Goal: Navigation & Orientation: Find specific page/section

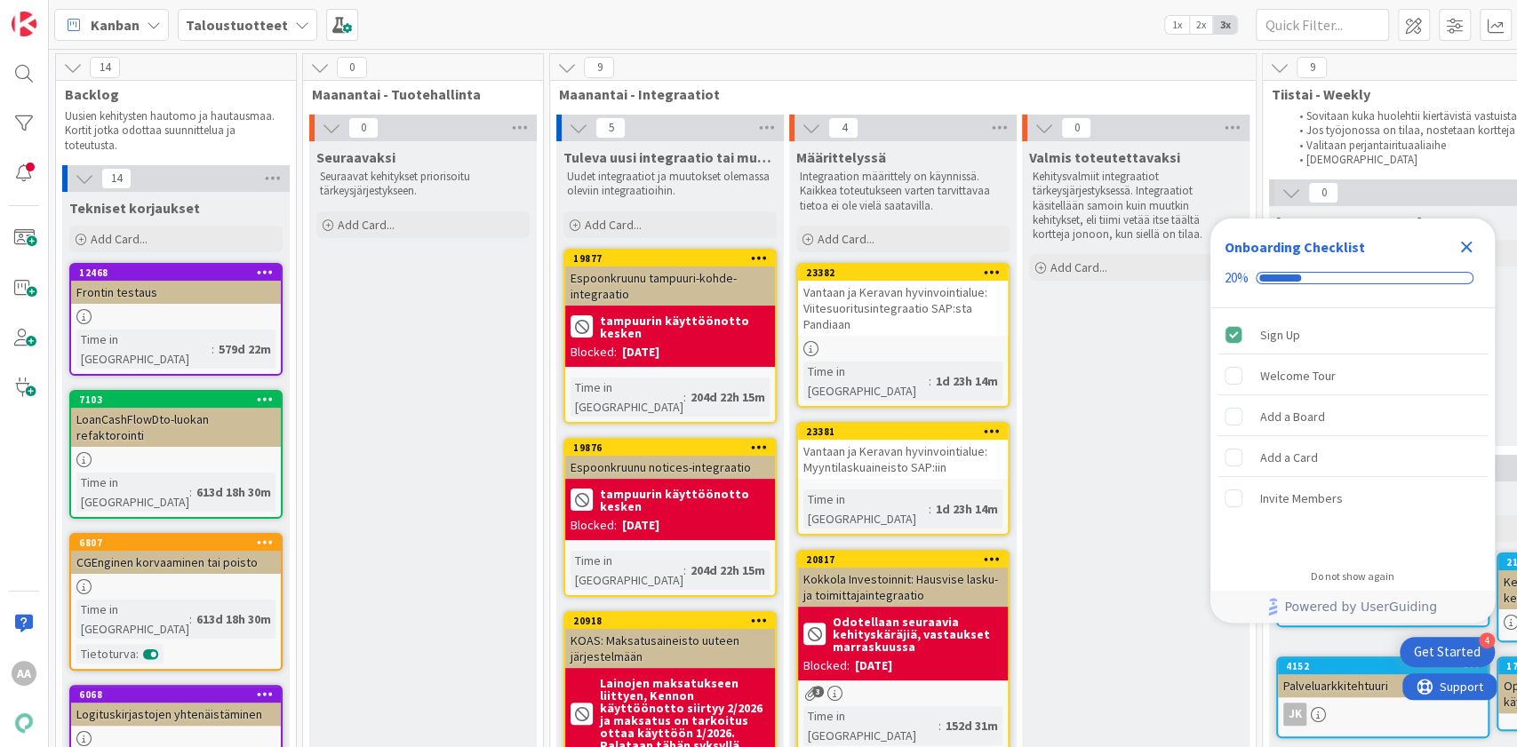
click at [1469, 243] on icon "Close Checklist" at bounding box center [1467, 248] width 12 height 12
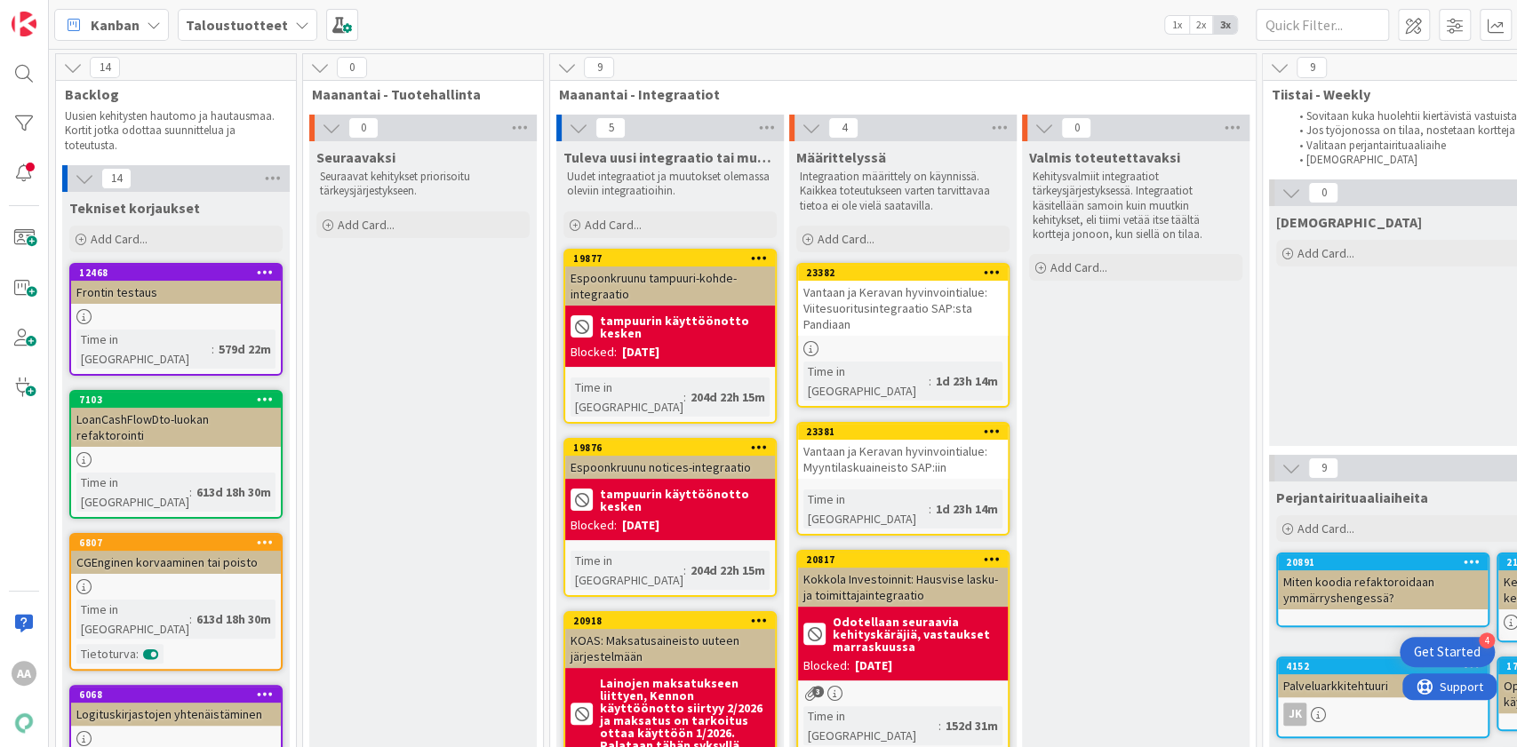
click at [275, 28] on b "Taloustuotteet" at bounding box center [237, 25] width 102 height 18
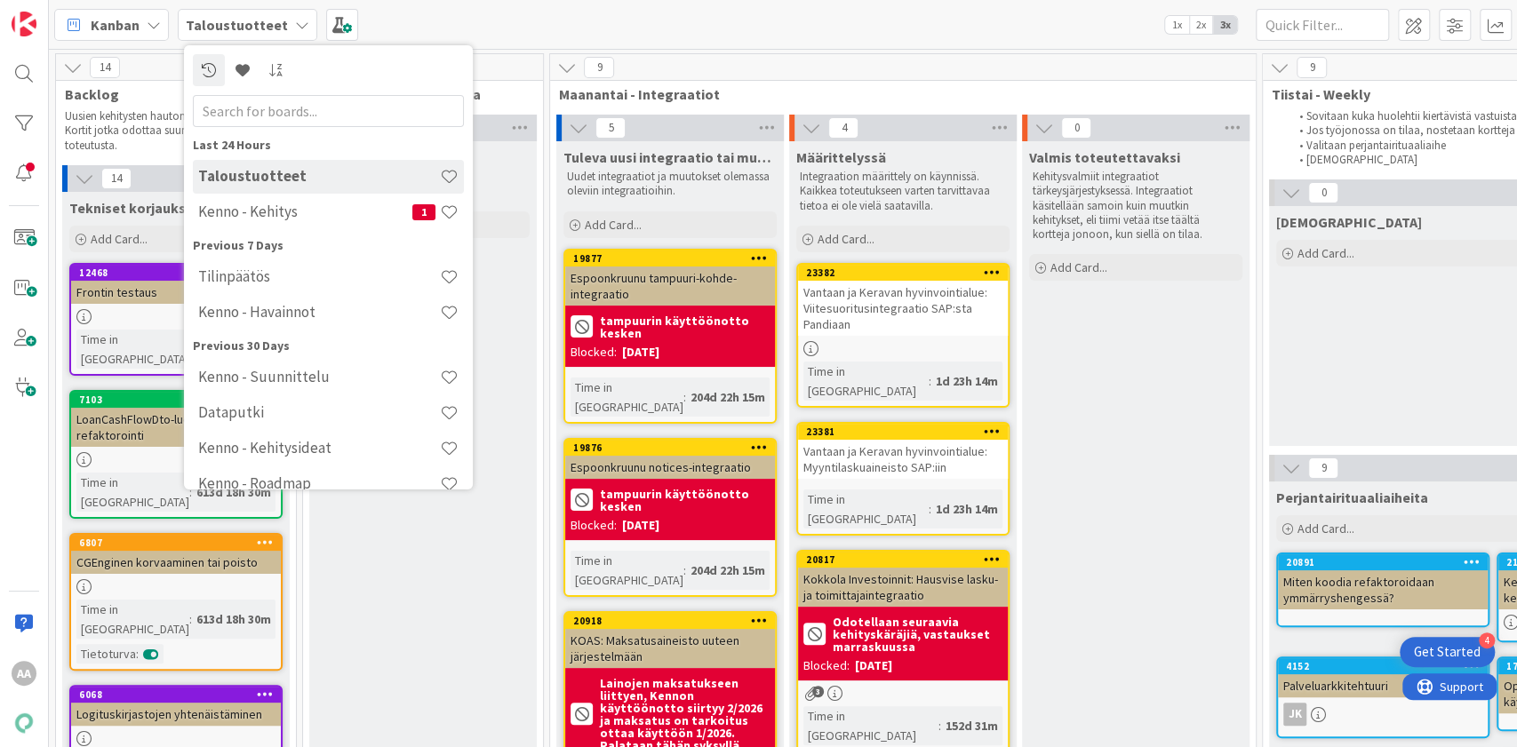
click at [303, 213] on h4 "Kenno - Kehitys" at bounding box center [305, 212] width 214 height 18
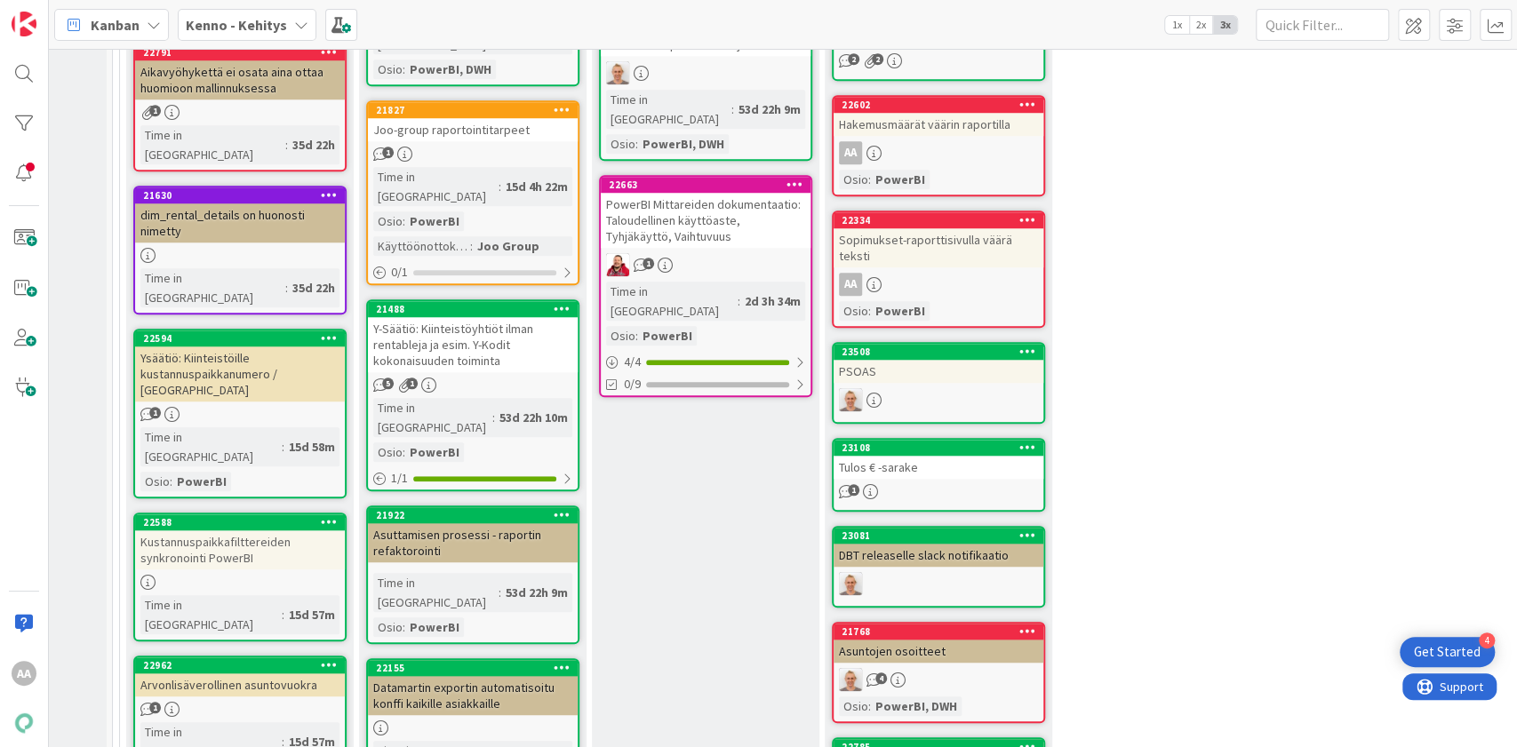
scroll to position [864, 176]
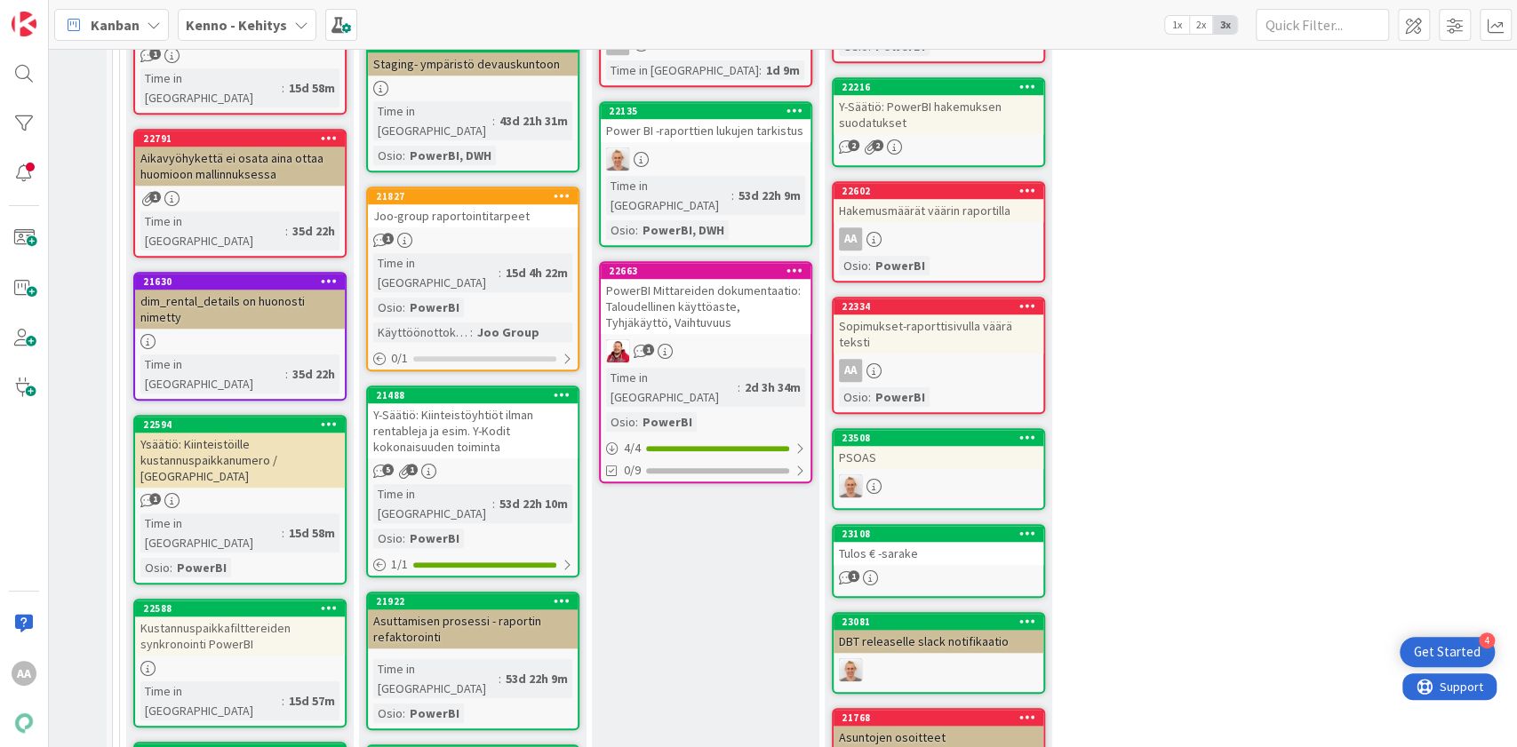
click at [455, 204] on div "Joo-group raportointitarpeet" at bounding box center [473, 215] width 210 height 23
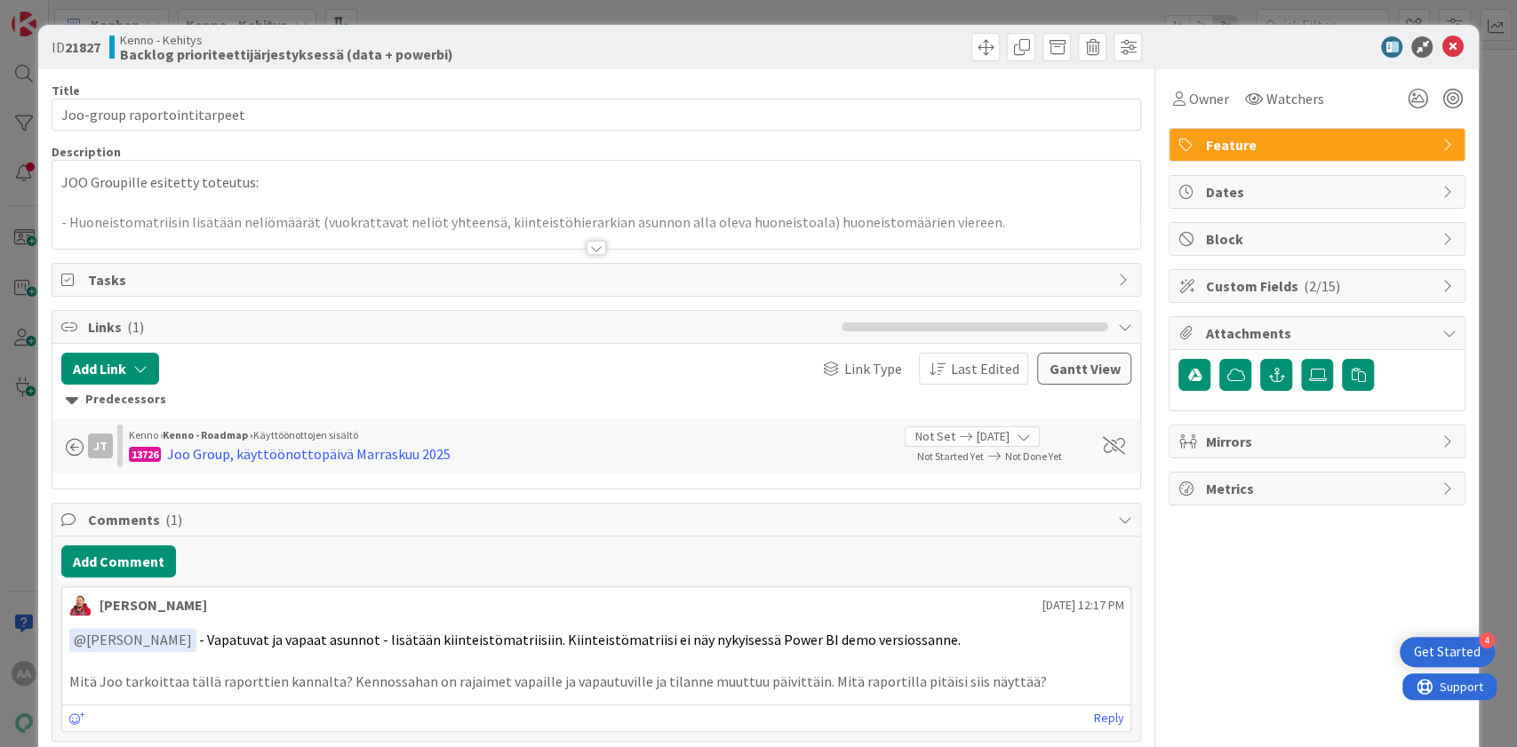
click at [586, 249] on div at bounding box center [596, 248] width 20 height 14
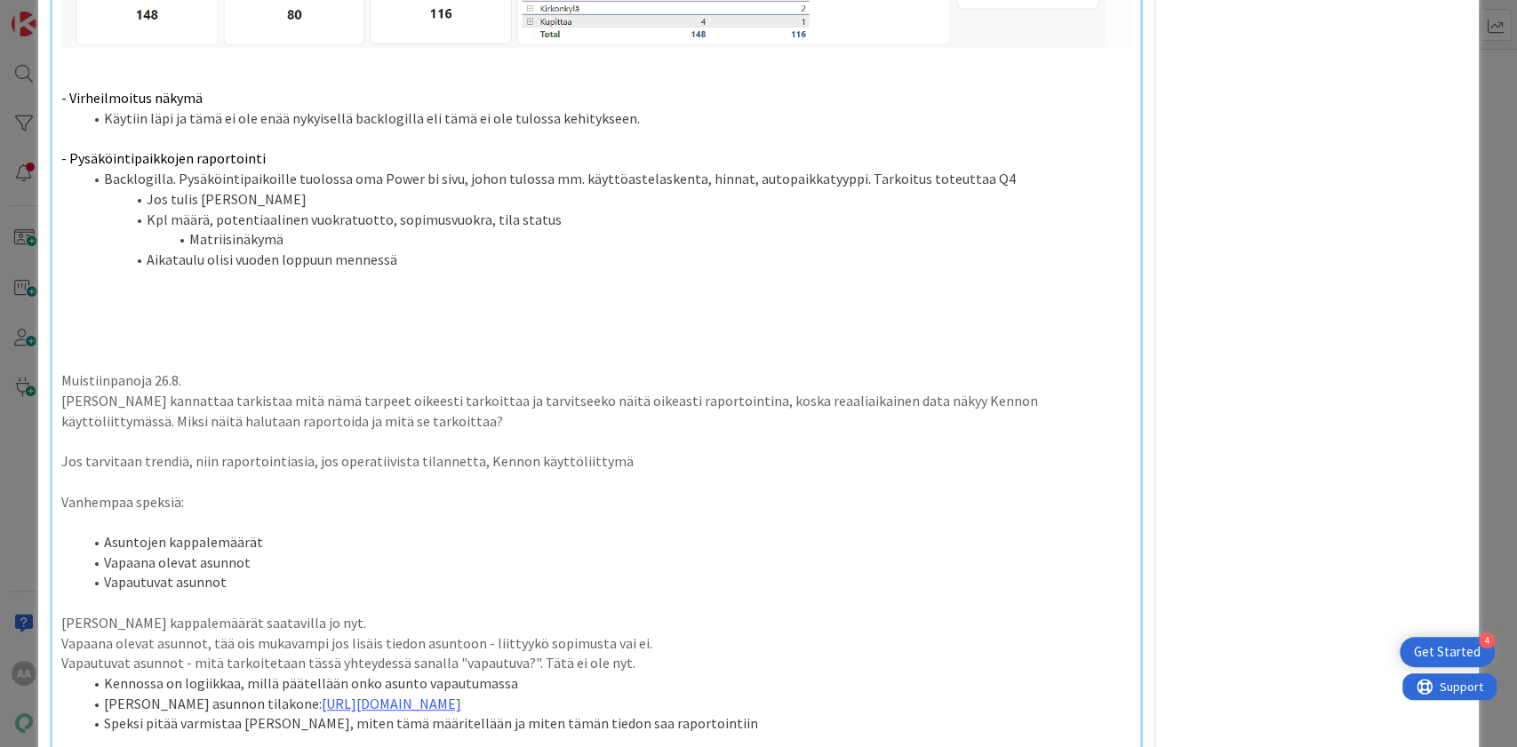
scroll to position [1555, 0]
